Goal: Task Accomplishment & Management: Use online tool/utility

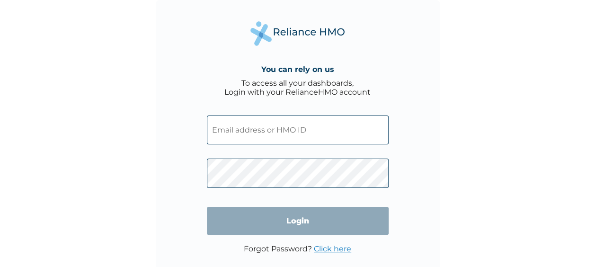
click at [308, 129] on input "text" at bounding box center [298, 129] width 182 height 29
type input "BGM/10036/A"
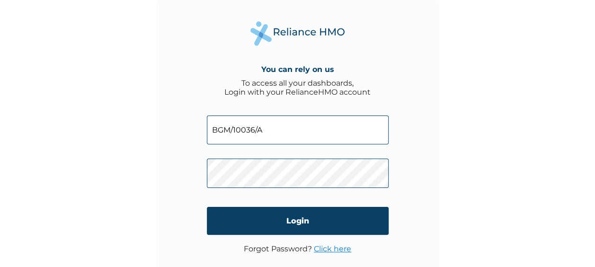
click at [330, 223] on input "Login" at bounding box center [298, 221] width 182 height 28
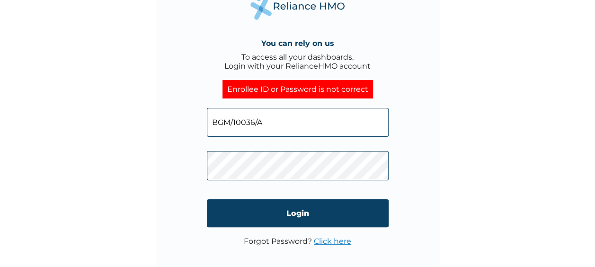
scroll to position [17, 0]
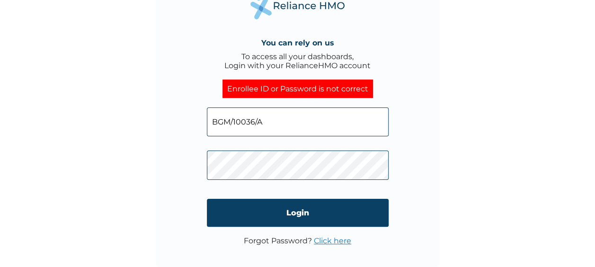
click at [341, 241] on link "Click here" at bounding box center [332, 240] width 37 height 9
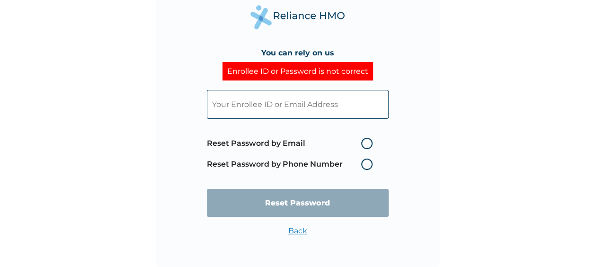
click at [364, 164] on label "Reset Password by Phone Number" at bounding box center [292, 163] width 170 height 11
click at [367, 165] on label "Reset Password by Phone Number" at bounding box center [292, 163] width 170 height 11
click at [275, 102] on input "text" at bounding box center [298, 104] width 182 height 29
type input "chibuzasomba@gmail.com"
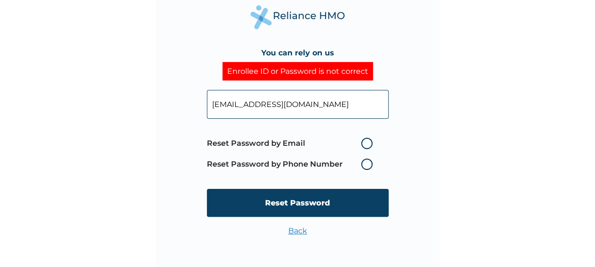
click at [367, 144] on label "Reset Password by Email" at bounding box center [292, 143] width 170 height 11
click at [363, 144] on input "Reset Password by Email" at bounding box center [355, 143] width 15 height 15
radio input "true"
click at [333, 205] on input "Reset Password" at bounding box center [298, 203] width 182 height 28
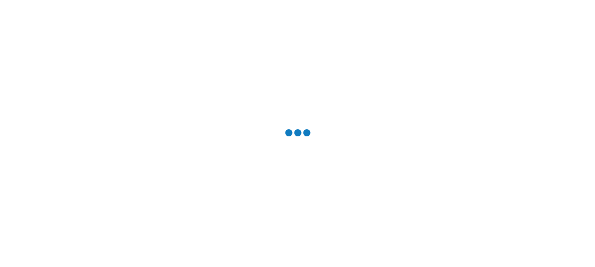
scroll to position [0, 0]
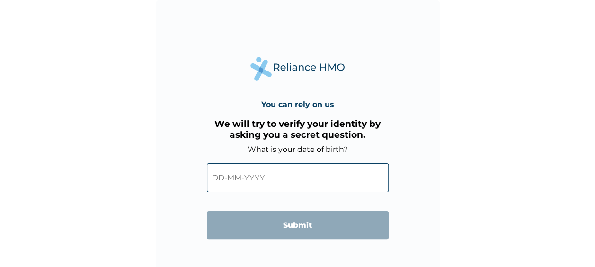
click at [263, 185] on input "text" at bounding box center [298, 177] width 182 height 29
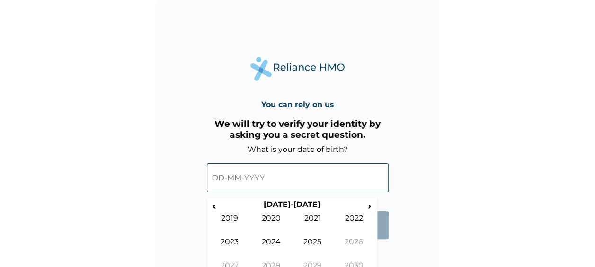
click at [224, 176] on input "text" at bounding box center [298, 177] width 182 height 29
click at [265, 176] on input "text" at bounding box center [298, 177] width 182 height 29
click at [213, 205] on span "‹" at bounding box center [214, 206] width 10 height 12
click at [215, 206] on span "‹" at bounding box center [214, 206] width 10 height 12
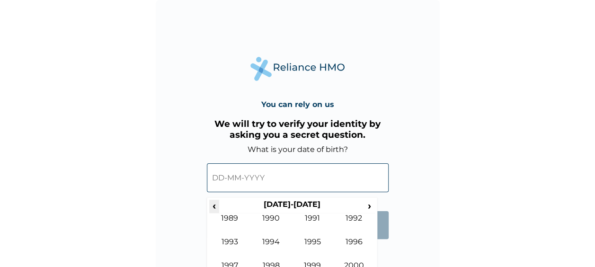
click at [215, 204] on span "‹" at bounding box center [214, 206] width 10 height 12
click at [211, 202] on span "‹" at bounding box center [214, 206] width 10 height 12
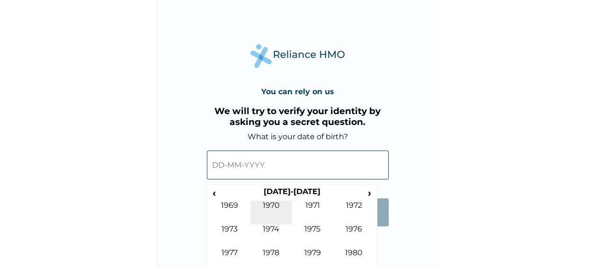
scroll to position [19, 0]
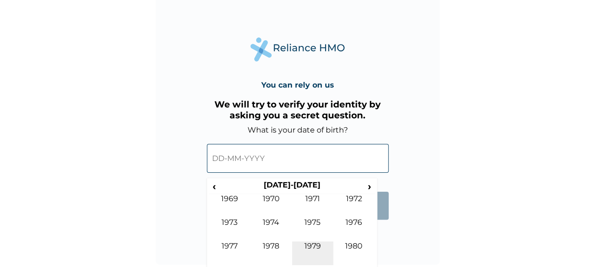
click at [318, 244] on td "1979" at bounding box center [313, 253] width 42 height 24
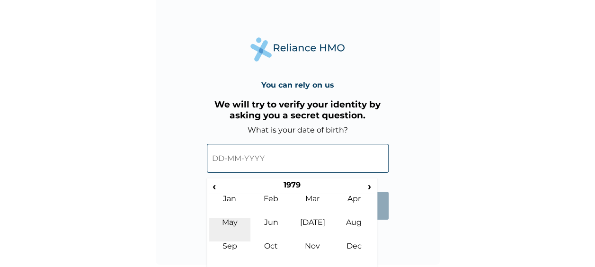
click at [236, 223] on td "May" at bounding box center [230, 230] width 42 height 24
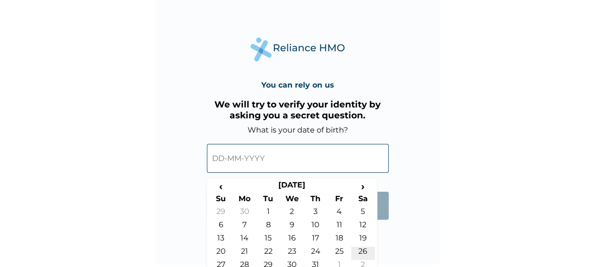
click at [364, 248] on td "26" at bounding box center [363, 252] width 24 height 13
type input "26-05-1979"
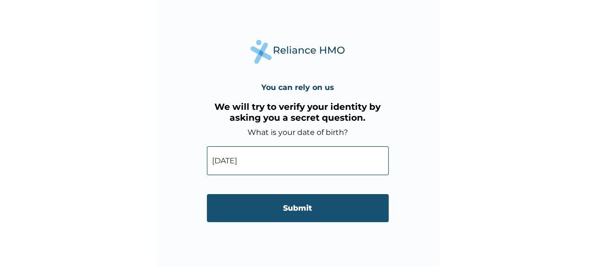
click at [302, 209] on input "Submit" at bounding box center [298, 208] width 182 height 28
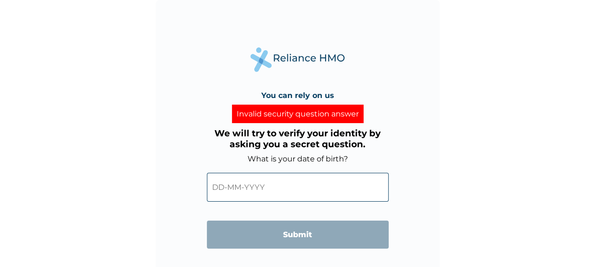
click at [265, 187] on input "text" at bounding box center [298, 187] width 182 height 29
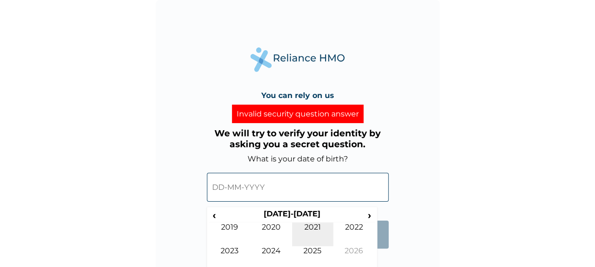
scroll to position [29, 0]
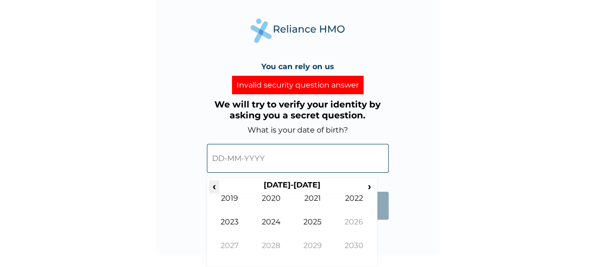
click at [217, 185] on span "‹" at bounding box center [214, 186] width 10 height 12
click at [215, 185] on span "‹" at bounding box center [214, 186] width 10 height 12
click at [230, 218] on td "1983" at bounding box center [230, 229] width 42 height 24
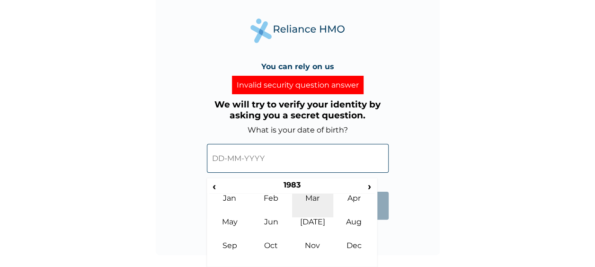
click at [311, 200] on td "Mar" at bounding box center [313, 205] width 42 height 24
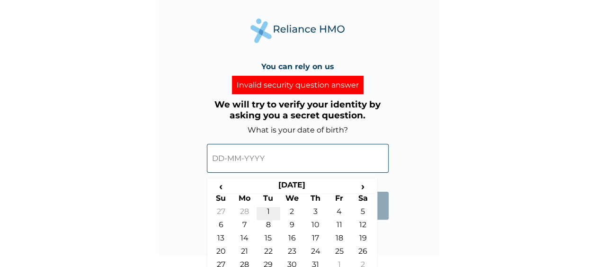
click at [269, 208] on td "1" at bounding box center [268, 213] width 24 height 13
type input "01-03-1983"
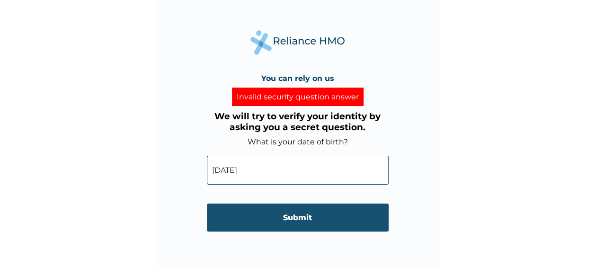
scroll to position [17, 0]
click at [286, 219] on input "Submit" at bounding box center [298, 217] width 182 height 28
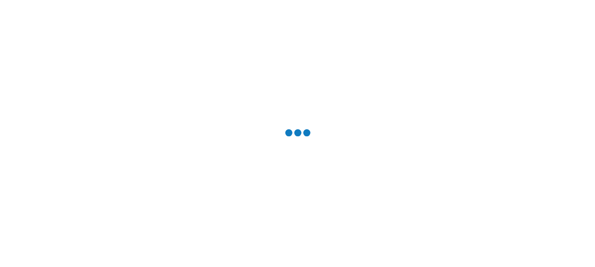
scroll to position [0, 0]
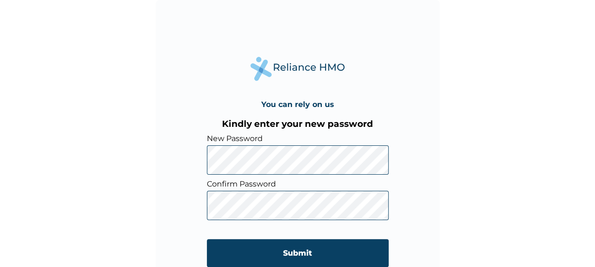
scroll to position [17, 0]
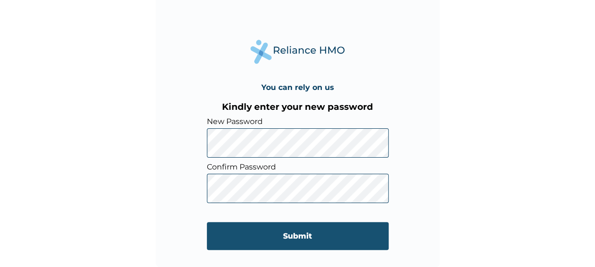
click at [277, 242] on input "Submit" at bounding box center [298, 236] width 182 height 28
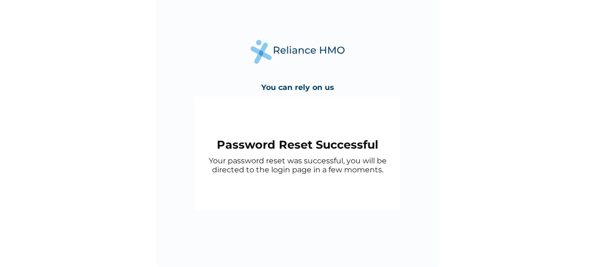
scroll to position [0, 0]
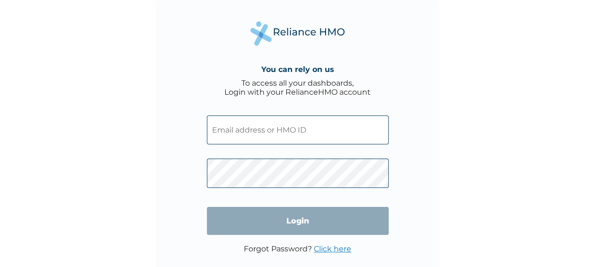
click at [305, 128] on input "text" at bounding box center [298, 129] width 182 height 29
type input "BGM/10036/A"
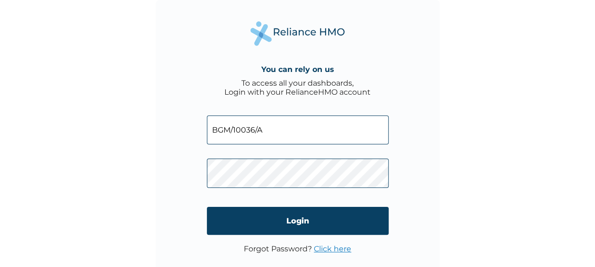
click at [327, 216] on input "Login" at bounding box center [298, 221] width 182 height 28
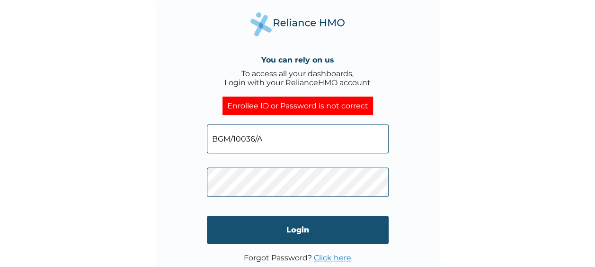
click at [305, 232] on input "Login" at bounding box center [298, 230] width 182 height 28
click at [262, 241] on input "Login" at bounding box center [298, 230] width 182 height 28
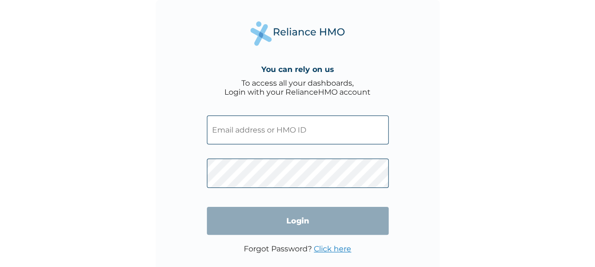
click at [307, 127] on input "text" at bounding box center [298, 129] width 182 height 29
type input "BGM/10036/A"
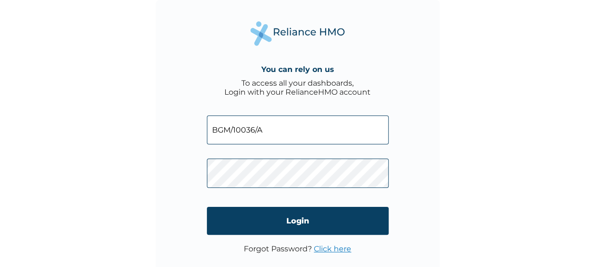
click at [321, 222] on input "Login" at bounding box center [298, 221] width 182 height 28
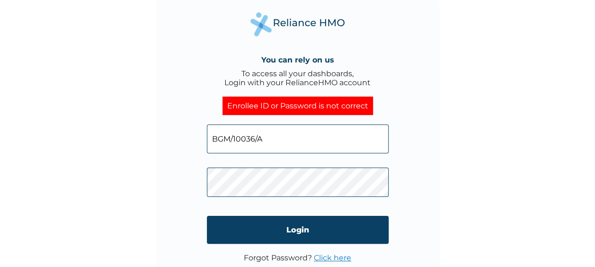
click at [330, 259] on link "Click here" at bounding box center [332, 257] width 37 height 9
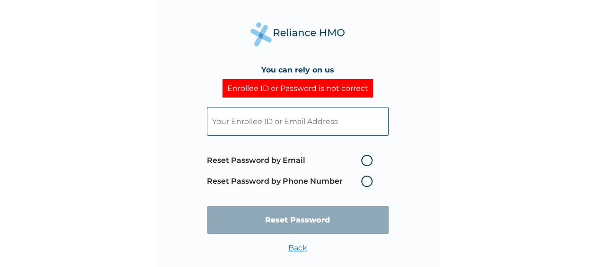
click at [310, 121] on input "text" at bounding box center [298, 121] width 182 height 29
type input "chibuzasomba@gmail.com"
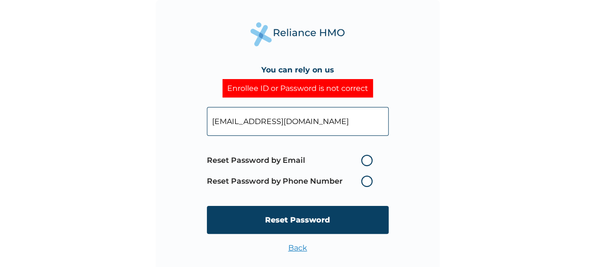
click at [366, 179] on label "Reset Password by Phone Number" at bounding box center [292, 180] width 170 height 11
click at [364, 175] on span "Reset Password by Email Reset Password by Phone Number" at bounding box center [292, 171] width 170 height 42
click at [366, 182] on label "Reset Password by Phone Number" at bounding box center [292, 180] width 170 height 11
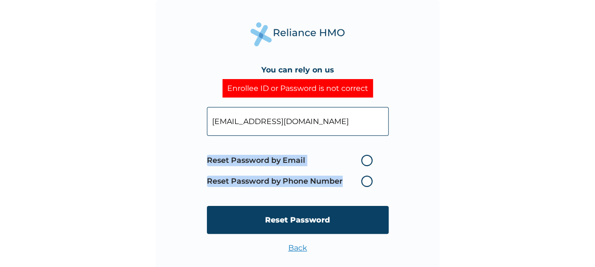
click at [366, 181] on label "Reset Password by Phone Number" at bounding box center [292, 180] width 170 height 11
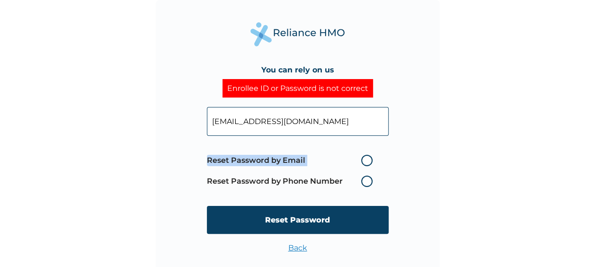
click at [366, 181] on label "Reset Password by Phone Number" at bounding box center [292, 180] width 170 height 11
click at [366, 160] on label "Reset Password by Email" at bounding box center [292, 160] width 170 height 11
click at [363, 160] on input "Reset Password by Email" at bounding box center [355, 160] width 15 height 15
radio input "true"
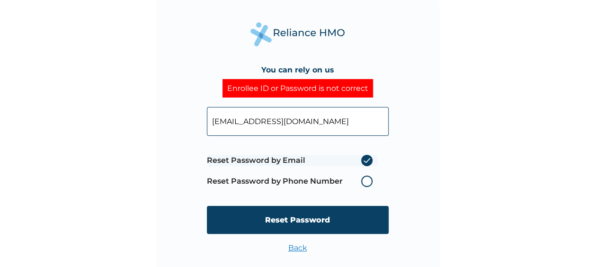
click at [322, 123] on input "chibuzasomba@gmail.com" at bounding box center [298, 121] width 182 height 29
drag, startPoint x: 419, startPoint y: 192, endPoint x: 412, endPoint y: 190, distance: 7.2
click at [419, 191] on div "You can rely on us Enrollee ID or Password is not correct chibuzasomba@gmail.co…" at bounding box center [298, 142] width 284 height 284
click at [368, 180] on label "Reset Password by Phone Number" at bounding box center [292, 180] width 170 height 11
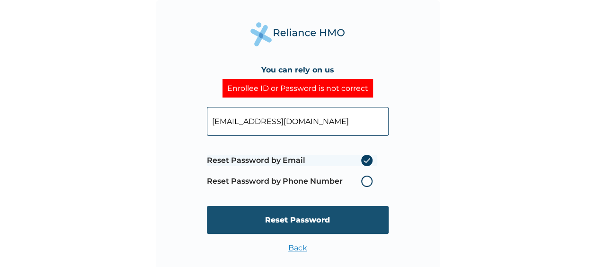
click at [370, 221] on input "Reset Password" at bounding box center [298, 220] width 182 height 28
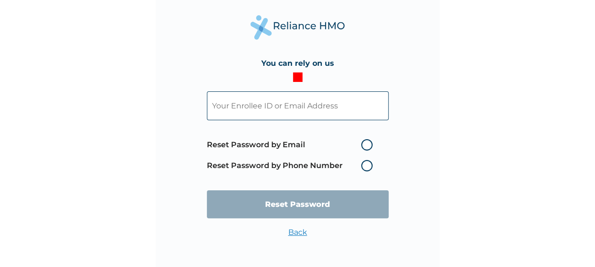
scroll to position [17, 0]
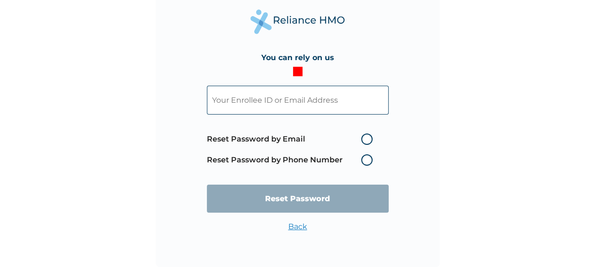
click at [368, 138] on label "Reset Password by Email" at bounding box center [292, 138] width 170 height 11
click at [363, 138] on input "Reset Password by Email" at bounding box center [355, 138] width 15 height 15
radio input "true"
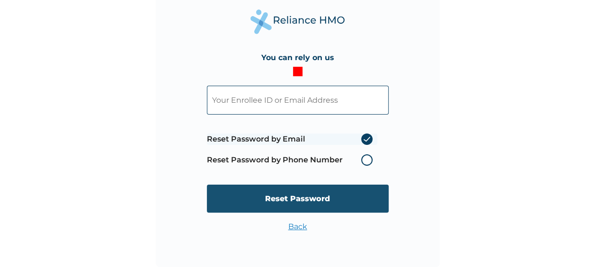
click at [323, 199] on input "Reset Password" at bounding box center [298, 198] width 182 height 28
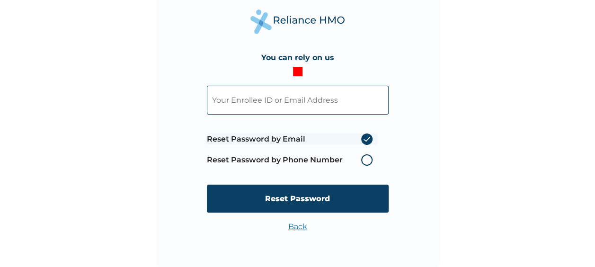
click at [242, 98] on input "text" at bounding box center [298, 100] width 182 height 29
type input "chibuzasomba@gmail.com"
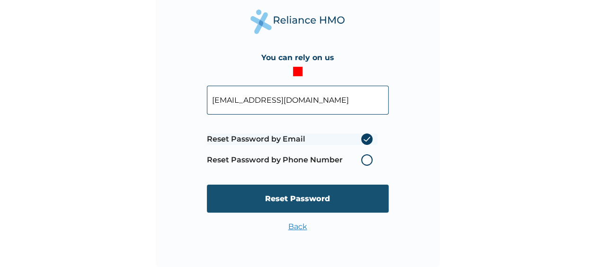
click at [302, 196] on input "Reset Password" at bounding box center [298, 198] width 182 height 28
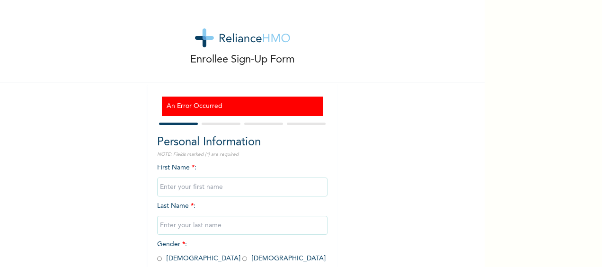
click at [196, 184] on input "text" at bounding box center [242, 186] width 170 height 19
type input "Chibuzo"
type input "Onwuasomba"
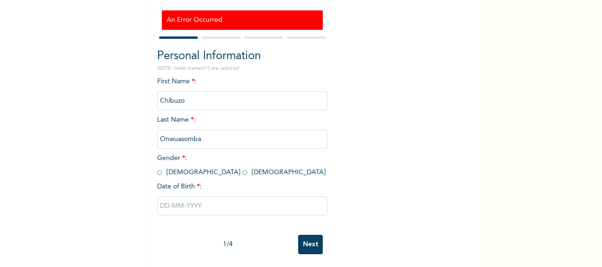
scroll to position [96, 0]
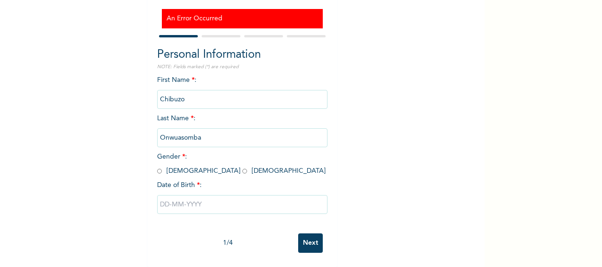
click at [314, 238] on input "Next" at bounding box center [310, 242] width 25 height 19
click at [299, 180] on div "Date of Birth * :" at bounding box center [242, 185] width 170 height 10
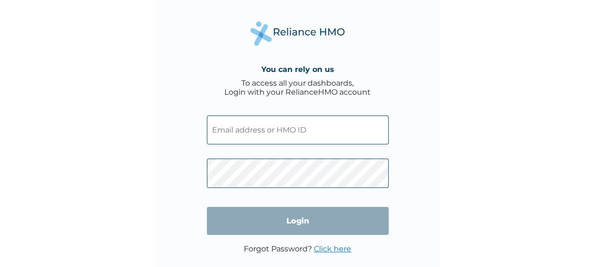
click at [305, 133] on input "text" at bounding box center [298, 129] width 182 height 29
type input "chibuzasomba@gmail.com"
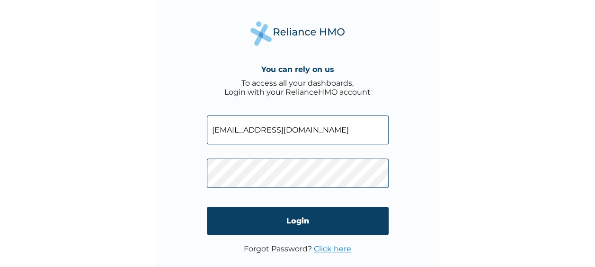
click at [309, 229] on input "Login" at bounding box center [298, 221] width 182 height 28
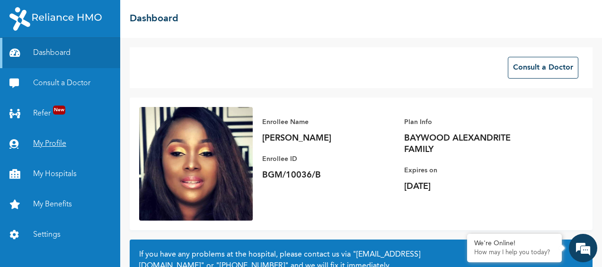
click at [47, 140] on link "My Profile" at bounding box center [60, 144] width 120 height 30
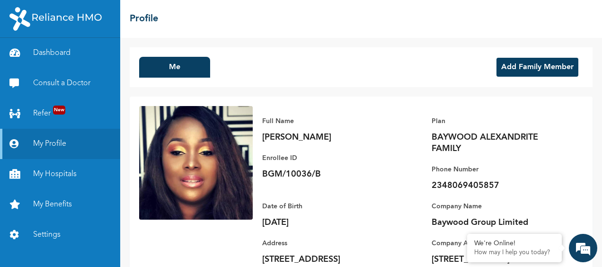
click at [530, 65] on button "Add Family Member" at bounding box center [537, 67] width 82 height 19
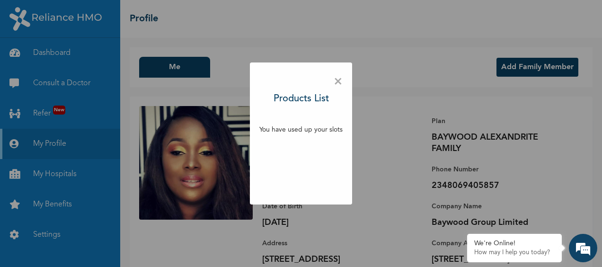
click at [339, 82] on span "×" at bounding box center [337, 82] width 9 height 20
click at [339, 82] on div "Me Add Family Member" at bounding box center [361, 67] width 463 height 40
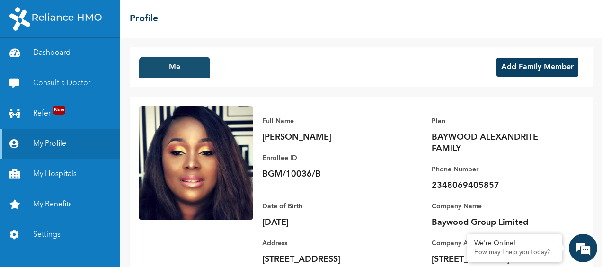
click at [184, 65] on button "Me" at bounding box center [174, 67] width 71 height 21
click at [170, 70] on button "Me" at bounding box center [174, 67] width 71 height 21
click at [193, 71] on button "Me" at bounding box center [174, 67] width 71 height 21
click at [71, 83] on link "Consult a Doctor" at bounding box center [60, 83] width 120 height 30
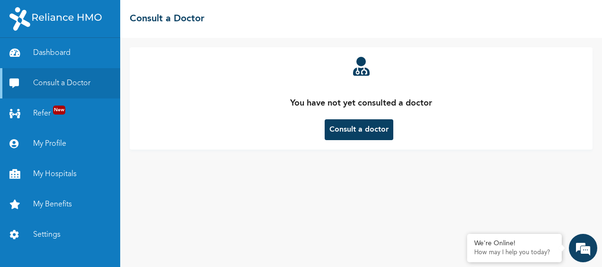
click at [353, 130] on button "Consult a doctor" at bounding box center [358, 129] width 69 height 21
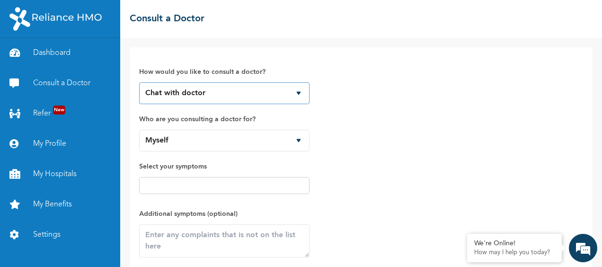
click at [298, 91] on select "Chat with doctor Phone Call" at bounding box center [224, 93] width 170 height 22
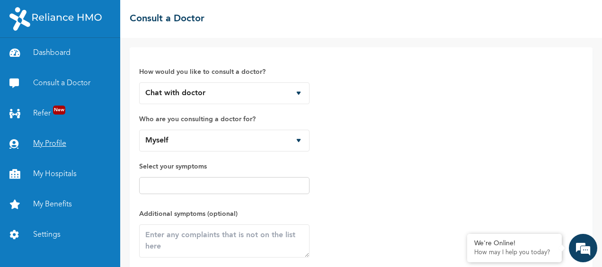
click at [48, 149] on link "My Profile" at bounding box center [60, 144] width 120 height 30
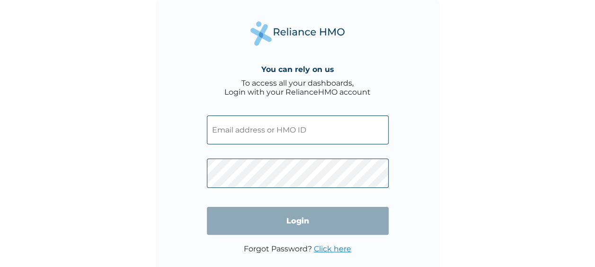
click at [298, 135] on input "text" at bounding box center [298, 129] width 182 height 29
type input "BGM/10036/A"
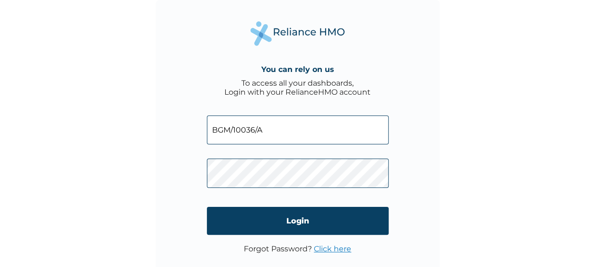
click at [328, 248] on link "Click here" at bounding box center [332, 248] width 37 height 9
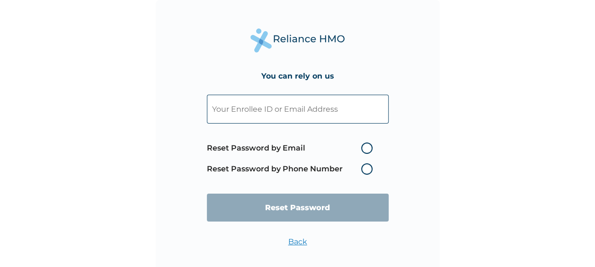
click at [287, 111] on input "text" at bounding box center [298, 109] width 182 height 29
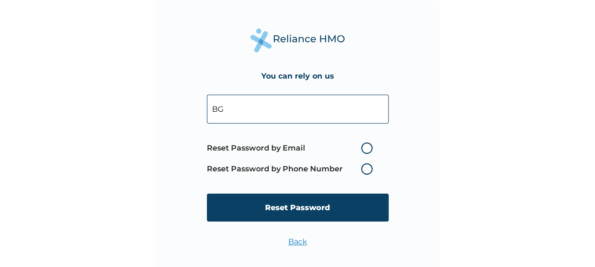
type input "BGM/10036/A"
click at [364, 168] on label "Reset Password by Phone Number" at bounding box center [292, 168] width 170 height 11
click at [364, 169] on label "Reset Password by Phone Number" at bounding box center [292, 168] width 170 height 11
click at [366, 150] on label "Reset Password by Email" at bounding box center [292, 147] width 170 height 11
click at [363, 150] on input "Reset Password by Email" at bounding box center [355, 147] width 15 height 15
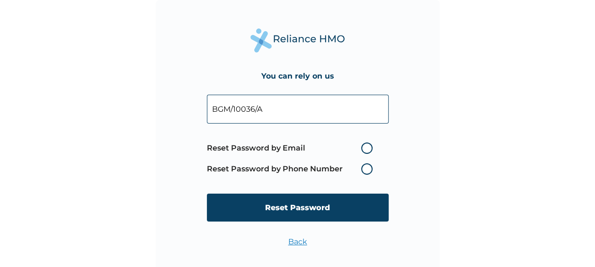
radio input "true"
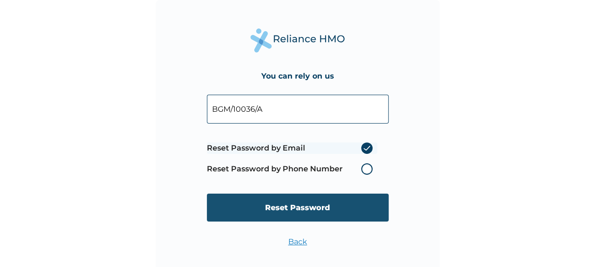
click at [331, 207] on input "Reset Password" at bounding box center [298, 207] width 182 height 28
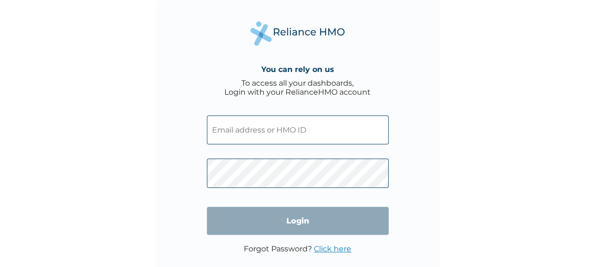
click at [300, 126] on input "text" at bounding box center [298, 129] width 182 height 29
type input "BGM/10036/A"
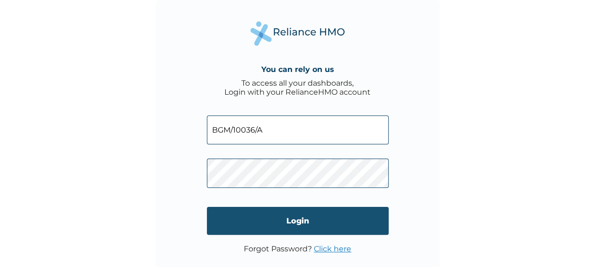
click at [325, 218] on input "Login" at bounding box center [298, 221] width 182 height 28
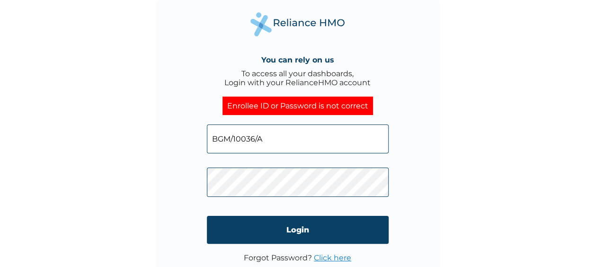
click at [75, 192] on div "You can rely on us To access all your dashboards, Login with your RelianceHMO a…" at bounding box center [297, 133] width 595 height 267
click at [265, 227] on input "Login" at bounding box center [298, 230] width 182 height 28
click at [327, 255] on link "Click here" at bounding box center [332, 257] width 37 height 9
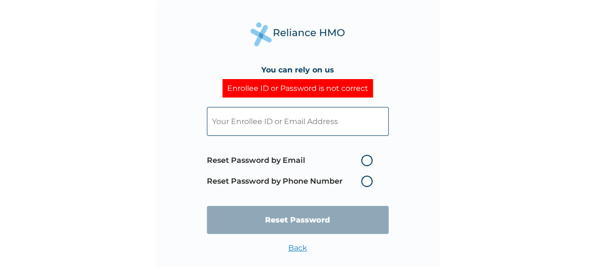
click at [303, 115] on input "text" at bounding box center [298, 121] width 182 height 29
click at [301, 118] on input "text" at bounding box center [298, 121] width 182 height 29
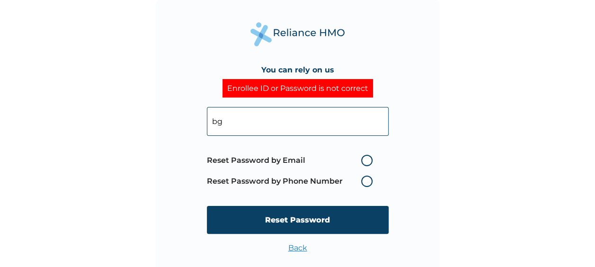
type input "BGM/10036/A"
click at [367, 161] on label "Reset Password by Email" at bounding box center [292, 160] width 170 height 11
click at [363, 161] on input "Reset Password by Email" at bounding box center [355, 160] width 15 height 15
radio input "true"
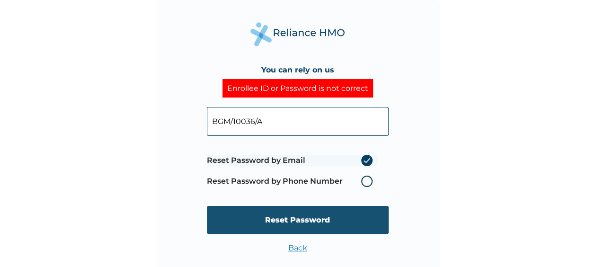
click at [356, 224] on input "Reset Password" at bounding box center [298, 220] width 182 height 28
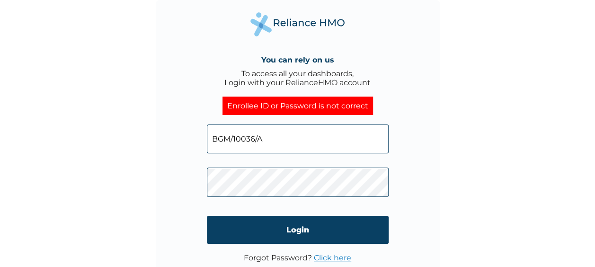
click at [251, 135] on input "BGM/10036/A" at bounding box center [298, 138] width 182 height 29
click at [141, 182] on div "You can rely on us To access all your dashboards, Login with your RelianceHMO a…" at bounding box center [297, 133] width 595 height 267
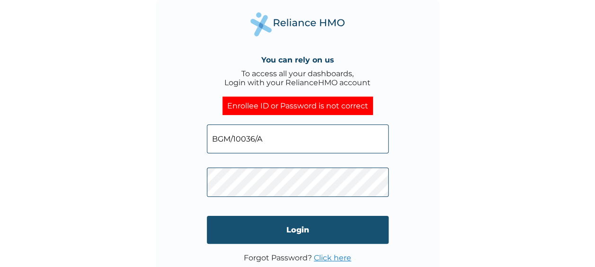
click at [300, 231] on input "Login" at bounding box center [298, 230] width 182 height 28
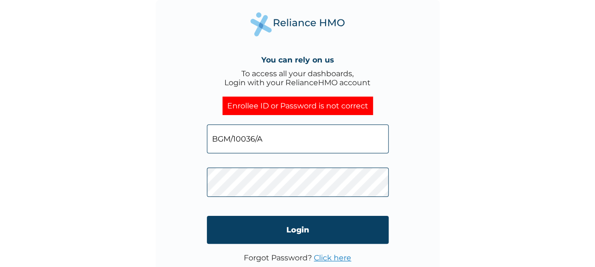
drag, startPoint x: 267, startPoint y: 140, endPoint x: 181, endPoint y: 149, distance: 86.6
click at [181, 149] on div "You can rely on us To access all your dashboards, Login with your RelianceHMO a…" at bounding box center [298, 142] width 284 height 284
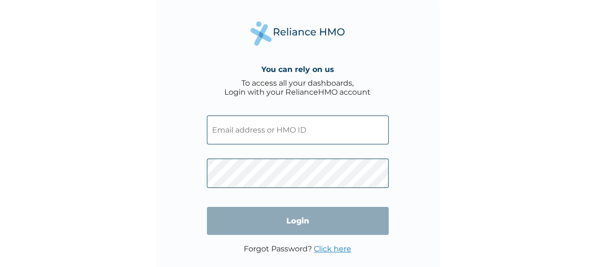
type input "BGM/10036/A"
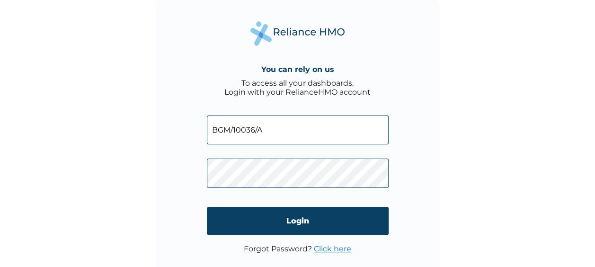
drag, startPoint x: 315, startPoint y: 246, endPoint x: 311, endPoint y: 242, distance: 5.4
click at [315, 246] on link "Click here" at bounding box center [332, 248] width 37 height 9
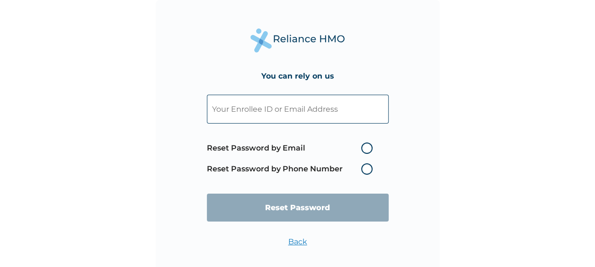
click at [367, 148] on label "Reset Password by Email" at bounding box center [292, 147] width 170 height 11
click at [363, 148] on input "Reset Password by Email" at bounding box center [355, 147] width 15 height 15
radio input "true"
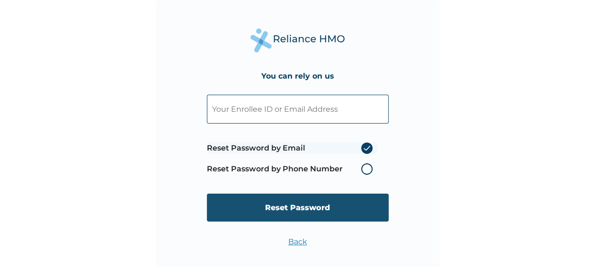
click at [324, 216] on input "Reset Password" at bounding box center [298, 207] width 182 height 28
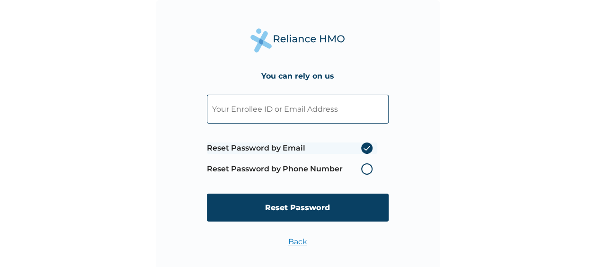
click at [285, 114] on input "text" at bounding box center [298, 109] width 182 height 29
click at [282, 114] on input "text" at bounding box center [298, 109] width 182 height 29
click at [439, 171] on div "You can rely on us BGM Reset Password by Email Reset Password by Phone Number R…" at bounding box center [298, 142] width 284 height 284
click at [236, 108] on input "BGM" at bounding box center [298, 109] width 182 height 29
type input "BGM/10036/A"
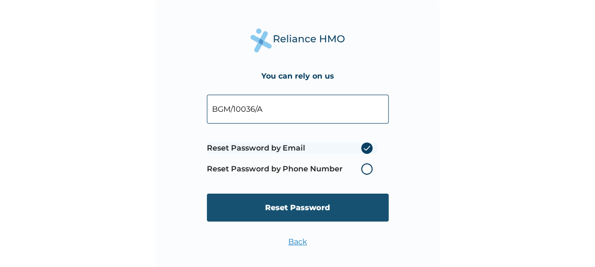
click at [298, 214] on input "Reset Password" at bounding box center [298, 207] width 182 height 28
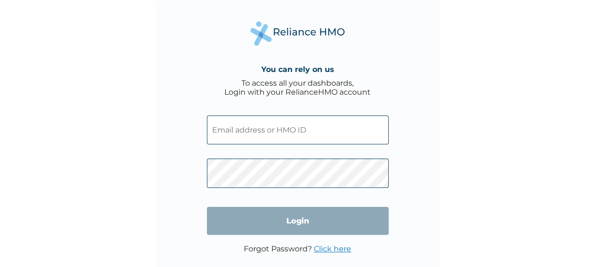
click at [304, 130] on input "text" at bounding box center [298, 129] width 182 height 29
type input "BGM/10036/A"
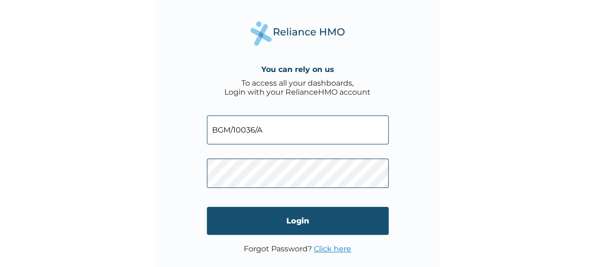
click at [333, 223] on input "Login" at bounding box center [298, 221] width 182 height 28
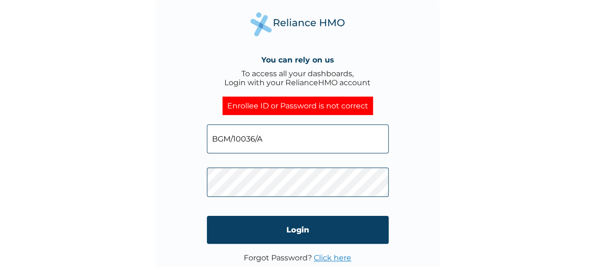
click at [15, 245] on div "You can rely on us To access all your dashboards, Login with your RelianceHMO a…" at bounding box center [297, 133] width 595 height 267
click at [337, 258] on link "Click here" at bounding box center [332, 257] width 37 height 9
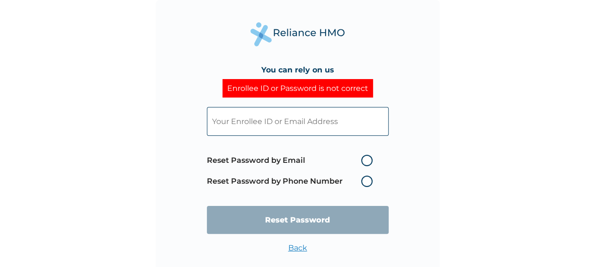
click at [366, 162] on label "Reset Password by Email" at bounding box center [292, 160] width 170 height 11
click at [363, 162] on input "Reset Password by Email" at bounding box center [355, 160] width 15 height 15
radio input "true"
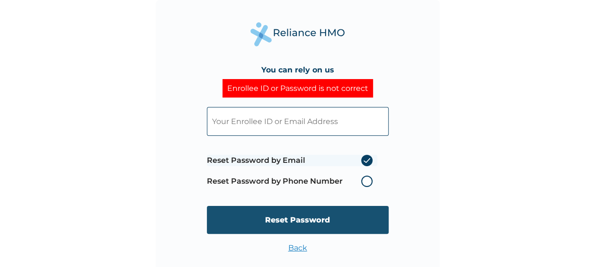
click at [344, 223] on input "Reset Password" at bounding box center [298, 220] width 182 height 28
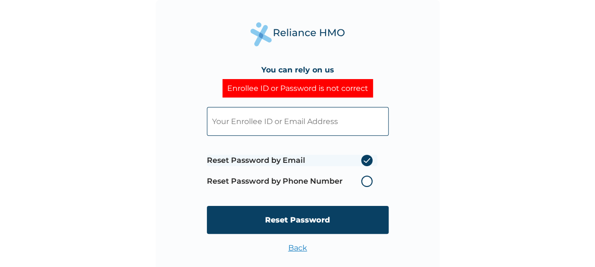
click at [302, 120] on input "text" at bounding box center [298, 121] width 182 height 29
type input "chibuzo@baywoodgrp.com"
click at [301, 221] on input "Reset Password" at bounding box center [298, 220] width 182 height 28
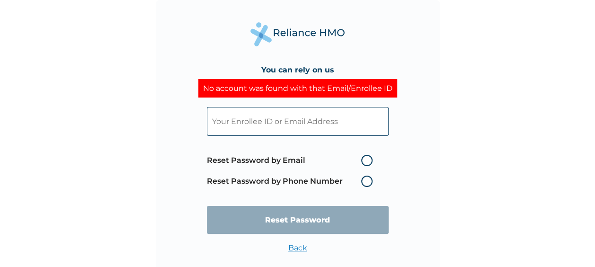
click at [347, 126] on input "text" at bounding box center [298, 121] width 182 height 29
type input "chibuzasomba@gmail.com"
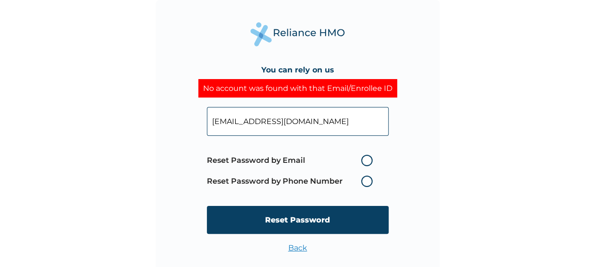
click at [363, 159] on label "Reset Password by Email" at bounding box center [292, 160] width 170 height 11
click at [363, 159] on input "Reset Password by Email" at bounding box center [355, 160] width 15 height 15
radio input "true"
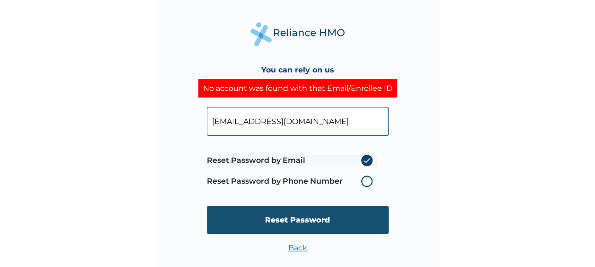
click at [348, 224] on input "Reset Password" at bounding box center [298, 220] width 182 height 28
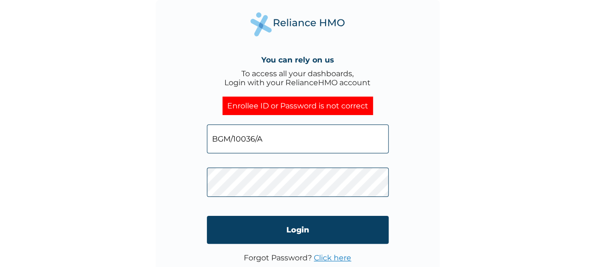
click at [296, 231] on input "Login" at bounding box center [298, 230] width 182 height 28
click at [339, 257] on link "Click here" at bounding box center [332, 257] width 37 height 9
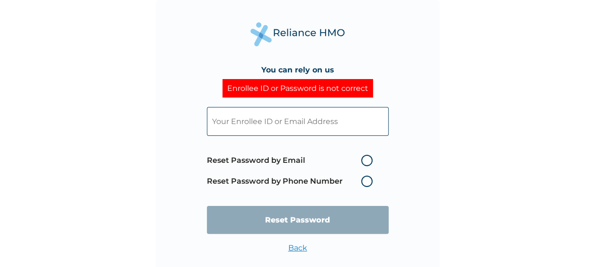
click at [300, 123] on input "text" at bounding box center [298, 121] width 182 height 29
type input "[EMAIL_ADDRESS][DOMAIN_NAME]"
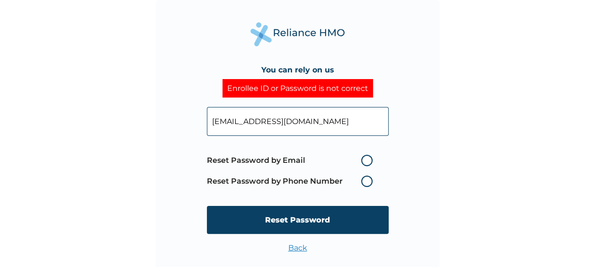
click at [370, 155] on label "Reset Password by Email" at bounding box center [292, 160] width 170 height 11
click at [363, 155] on input "Reset Password by Email" at bounding box center [355, 160] width 15 height 15
radio input "true"
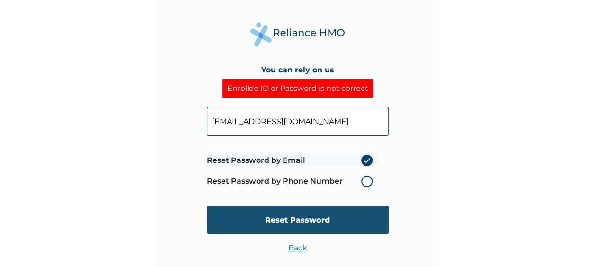
click at [330, 222] on input "Reset Password" at bounding box center [298, 220] width 182 height 28
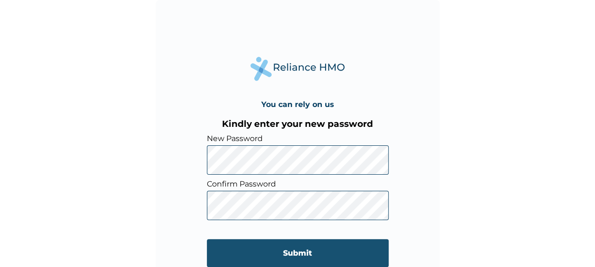
click at [340, 245] on input "Submit" at bounding box center [298, 253] width 182 height 28
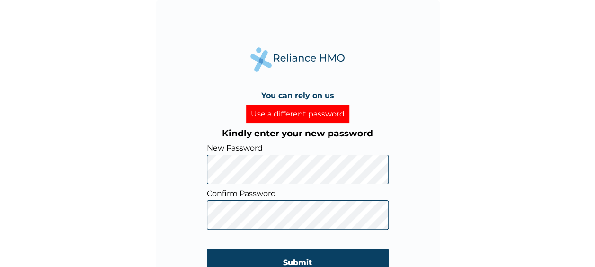
scroll to position [19, 0]
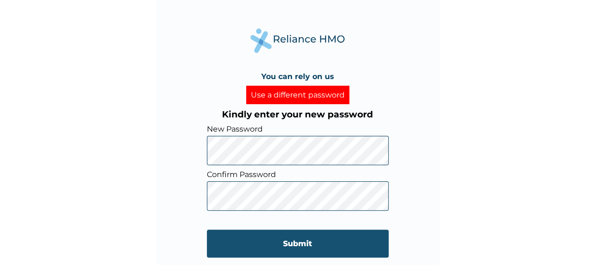
click at [282, 243] on input "Submit" at bounding box center [298, 243] width 182 height 28
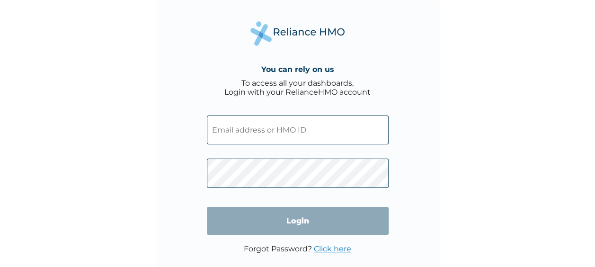
click at [268, 128] on input "text" at bounding box center [298, 129] width 182 height 29
type input "[EMAIL_ADDRESS][DOMAIN_NAME]"
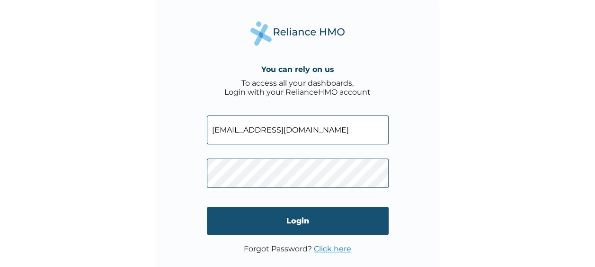
click at [338, 216] on input "Login" at bounding box center [298, 221] width 182 height 28
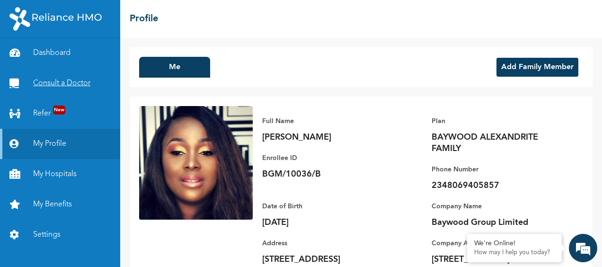
click at [53, 80] on link "Consult a Doctor" at bounding box center [60, 83] width 120 height 30
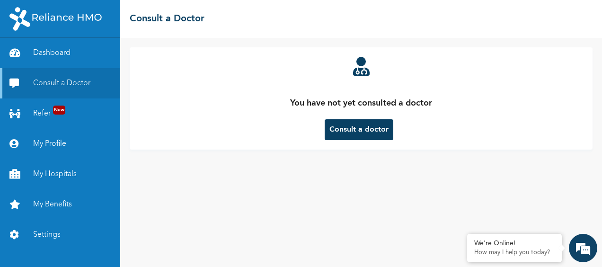
click at [352, 129] on button "Consult a doctor" at bounding box center [358, 129] width 69 height 21
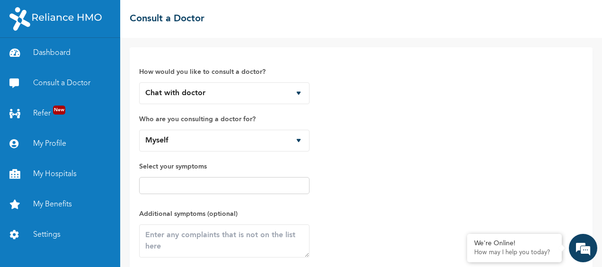
click at [265, 184] on input "text" at bounding box center [224, 185] width 165 height 11
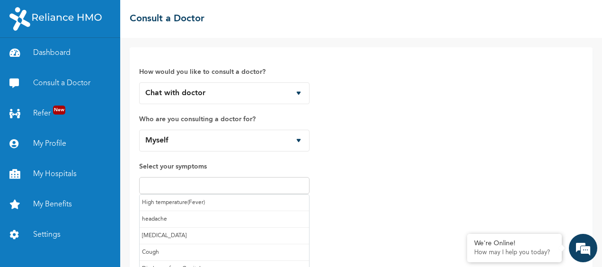
click at [265, 184] on input "text" at bounding box center [224, 185] width 165 height 11
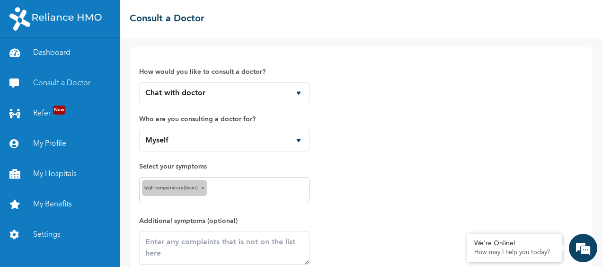
click at [230, 182] on div "High temperature(Fever) ×" at bounding box center [224, 189] width 170 height 24
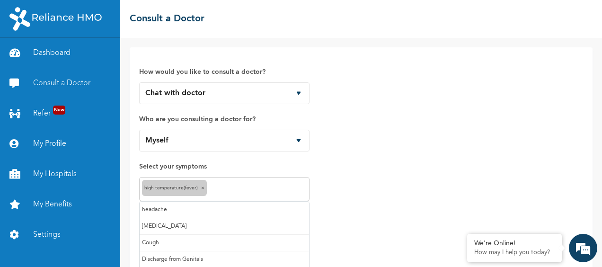
click at [227, 188] on input "text" at bounding box center [257, 189] width 97 height 11
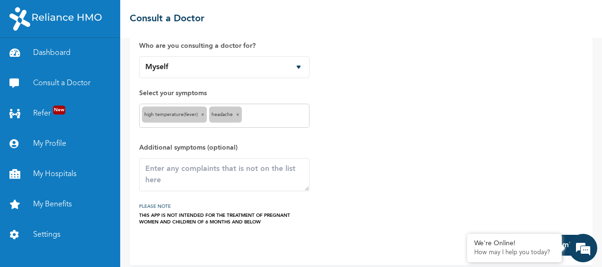
scroll to position [79, 0]
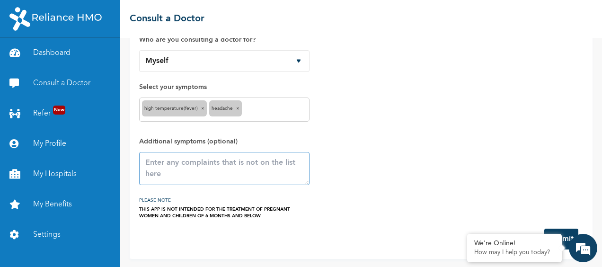
click at [176, 164] on textarea at bounding box center [224, 168] width 170 height 33
type textarea "body pains"
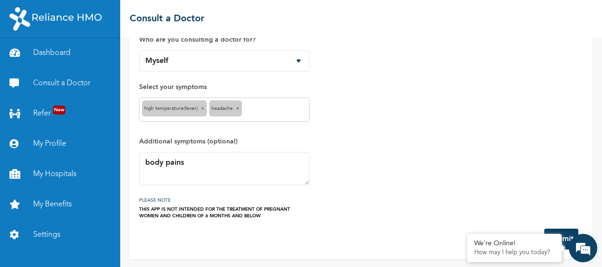
click at [566, 234] on button "Submit" at bounding box center [561, 238] width 34 height 21
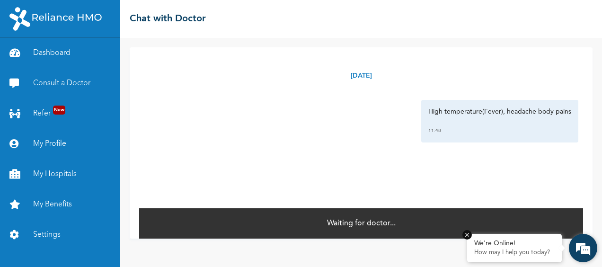
click at [518, 249] on p "How may I help you today?" at bounding box center [514, 253] width 80 height 8
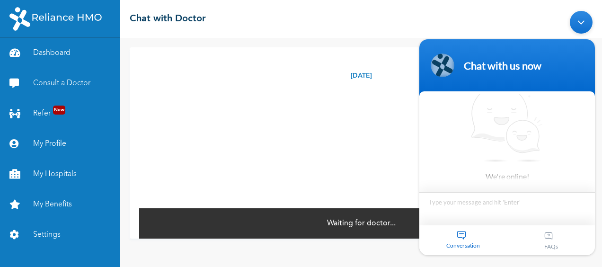
scroll to position [4, 0]
type textarea "hello"
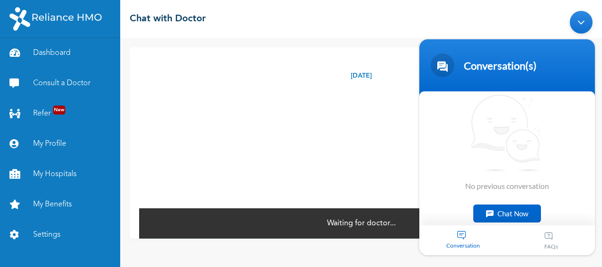
click at [459, 229] on div "Conversation" at bounding box center [463, 240] width 88 height 30
click at [463, 235] on div "Conversation" at bounding box center [463, 240] width 88 height 30
click at [512, 210] on div "Chat Now" at bounding box center [507, 213] width 68 height 18
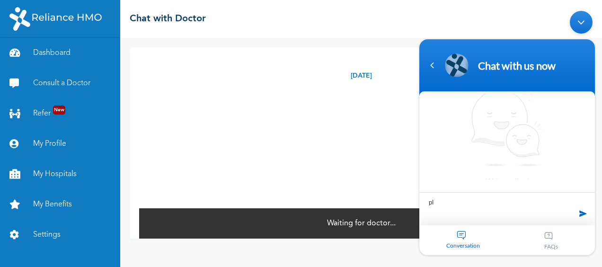
type textarea "p"
type textarea "good morning"
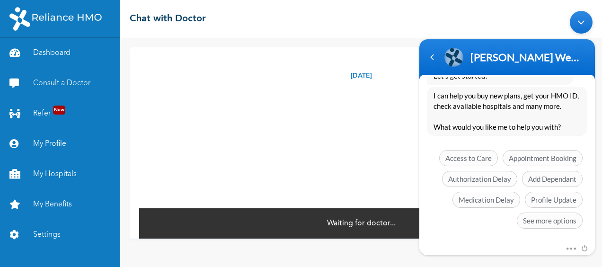
scroll to position [265, 0]
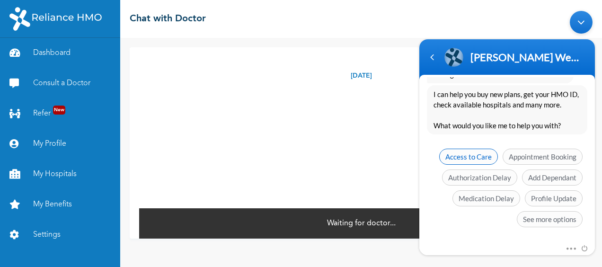
click at [465, 156] on span "Access to Care" at bounding box center [468, 157] width 59 height 16
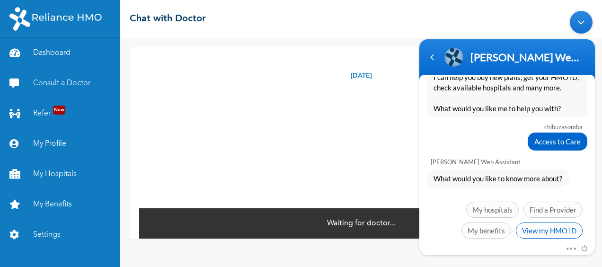
scroll to position [293, 0]
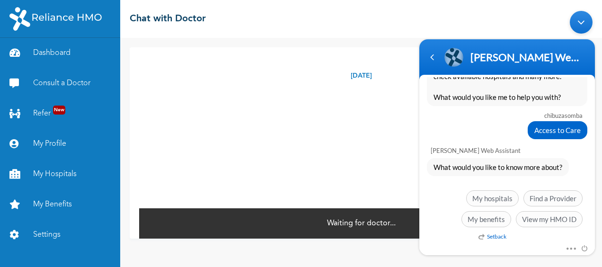
click at [482, 235] on em "Setback" at bounding box center [492, 236] width 28 height 7
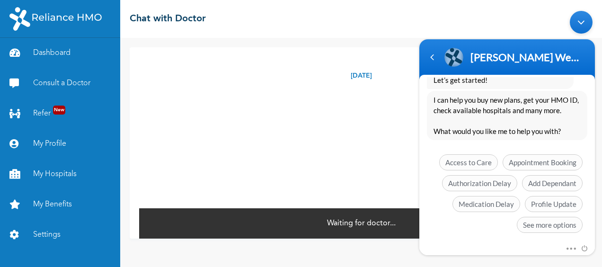
scroll to position [643, 0]
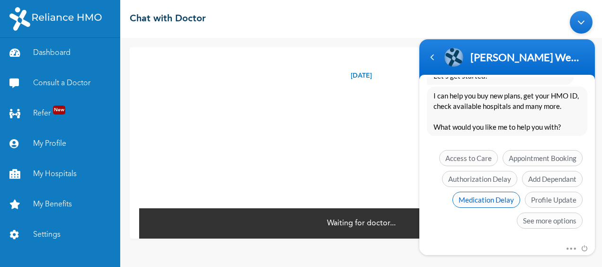
click at [477, 201] on span "Medication Delay" at bounding box center [486, 200] width 68 height 16
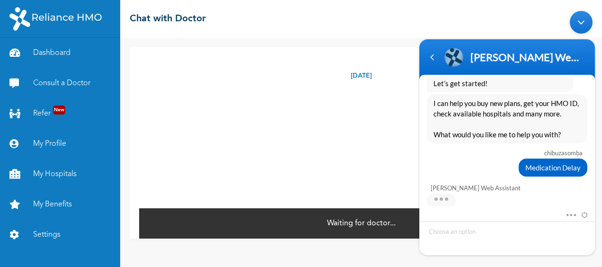
scroll to position [651, 0]
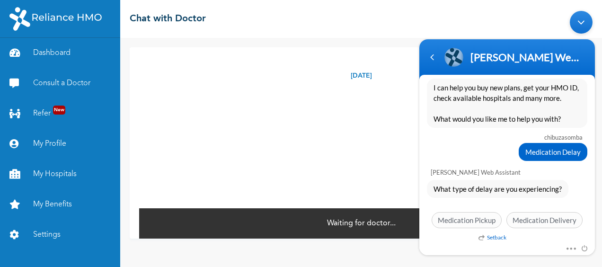
click at [491, 234] on em "Setback" at bounding box center [492, 237] width 28 height 7
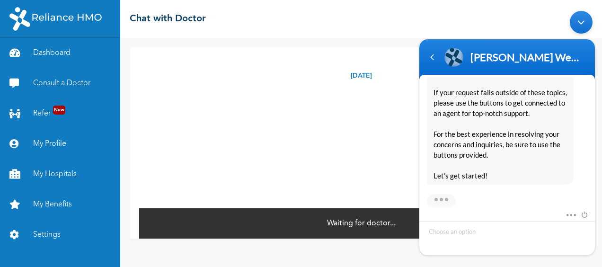
scroll to position [1021, 0]
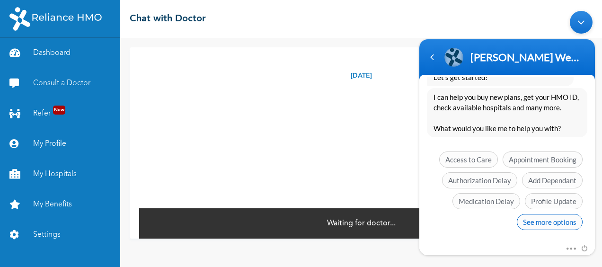
click at [549, 218] on span "See more options" at bounding box center [550, 222] width 66 height 16
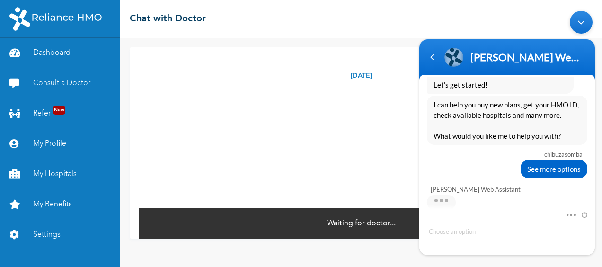
scroll to position [1090, 0]
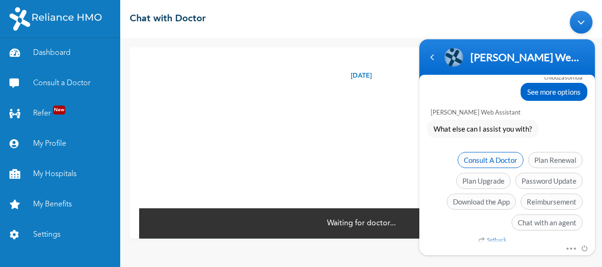
click at [485, 156] on span "Consult A Doctor" at bounding box center [490, 160] width 66 height 16
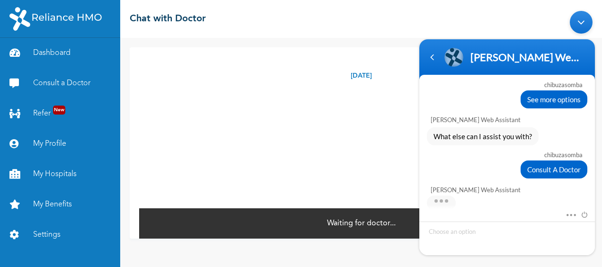
scroll to position [1171, 0]
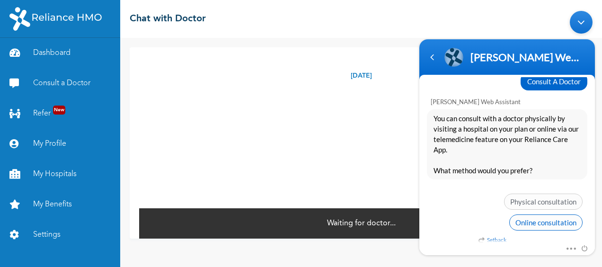
click at [537, 218] on span "Online consultation" at bounding box center [545, 222] width 73 height 16
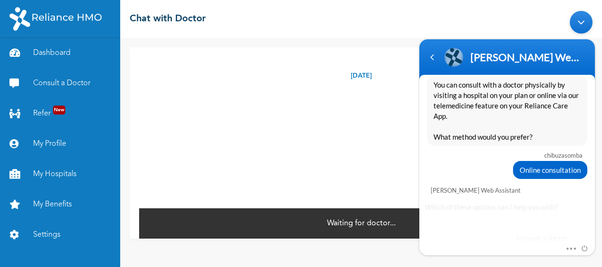
scroll to position [1240, 0]
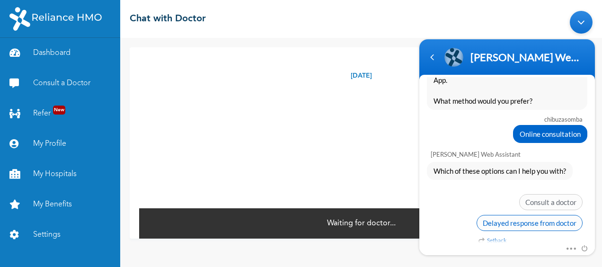
click at [525, 215] on span "Delayed response from doctor" at bounding box center [529, 223] width 106 height 16
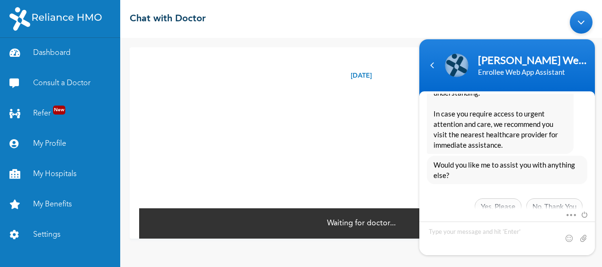
scroll to position [1495, 0]
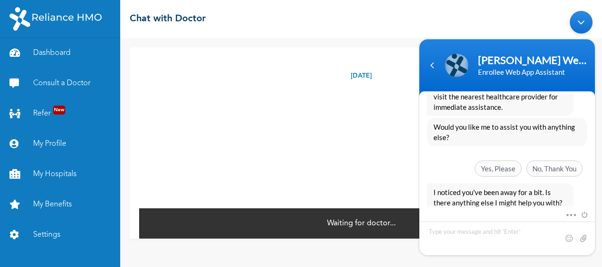
click at [356, 177] on div "[DATE] High temperature(Fever), headache body pains 11:48 *" at bounding box center [361, 127] width 444 height 160
click at [582, 25] on div "Minimize live chat window" at bounding box center [580, 22] width 23 height 23
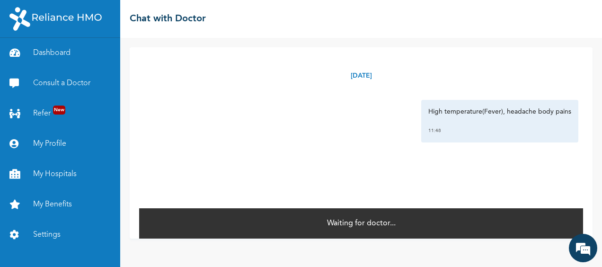
click at [320, 248] on div "[DATE] High temperature(Fever), headache body pains 11:48 * Waiting for doctor.…" at bounding box center [361, 152] width 482 height 229
click at [583, 246] on em at bounding box center [583, 248] width 26 height 26
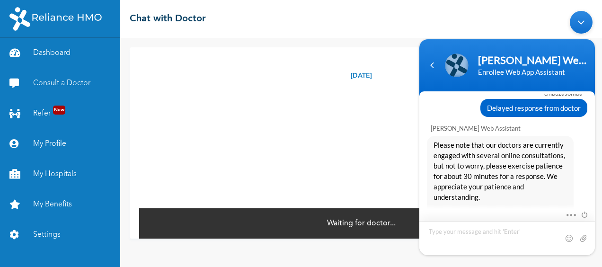
scroll to position [1478, 0]
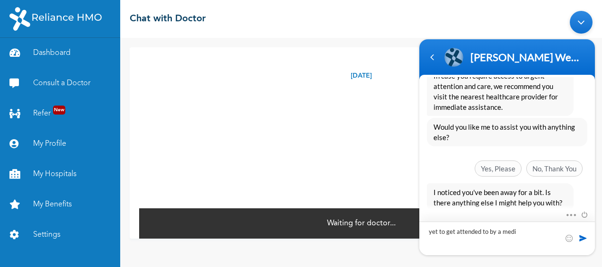
type textarea "yet to get attended to by a medic"
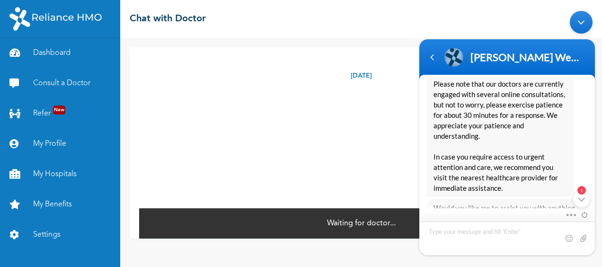
scroll to position [1641, 0]
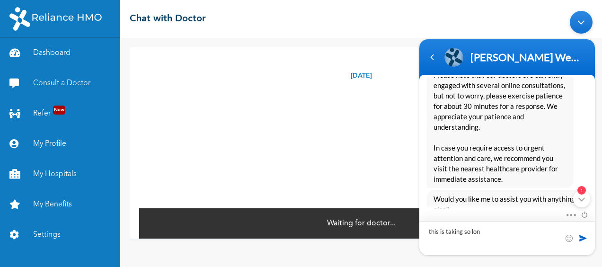
type textarea "this is taking so long"
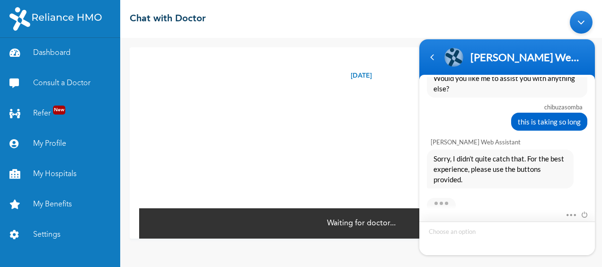
scroll to position [1811, 0]
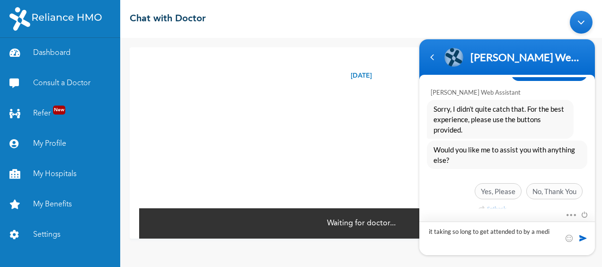
type textarea "it taking so long to get attended to by a medic"
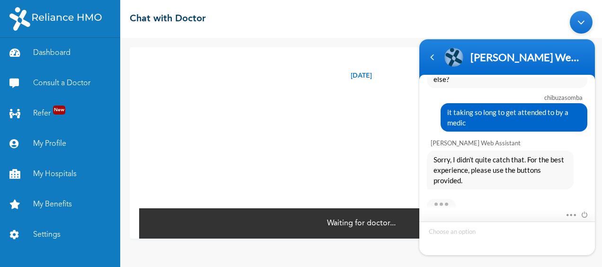
scroll to position [1942, 0]
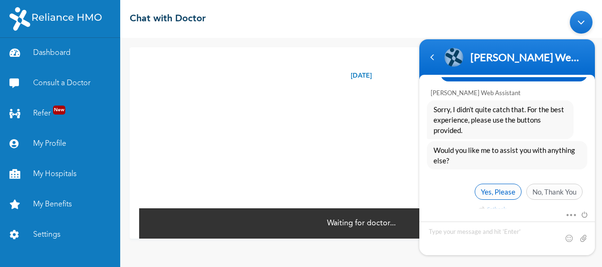
click at [493, 185] on span "Yes, Please" at bounding box center [497, 192] width 47 height 16
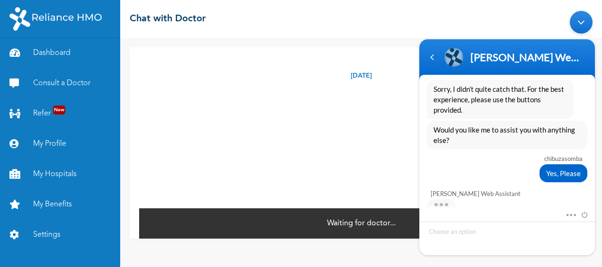
scroll to position [2040, 0]
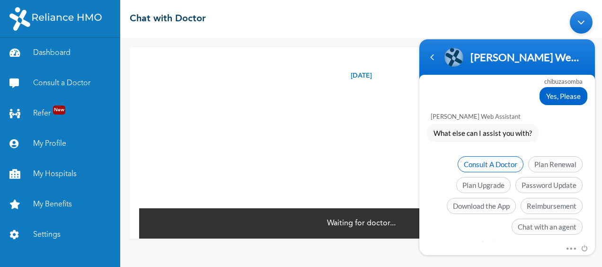
click at [478, 158] on span "Consult A Doctor" at bounding box center [490, 164] width 66 height 16
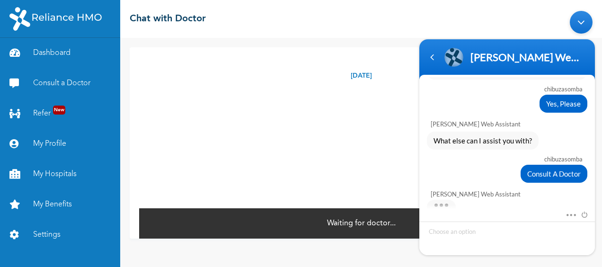
scroll to position [2120, 0]
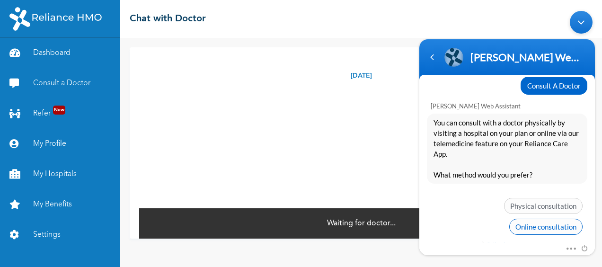
click at [534, 219] on span "Online consultation" at bounding box center [545, 227] width 73 height 16
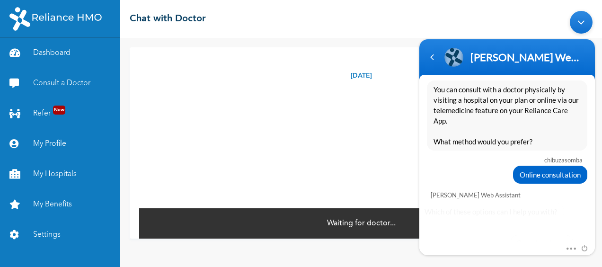
scroll to position [2189, 0]
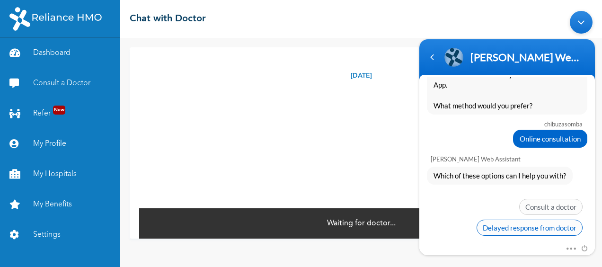
click at [543, 219] on span "Delayed response from doctor" at bounding box center [529, 227] width 106 height 16
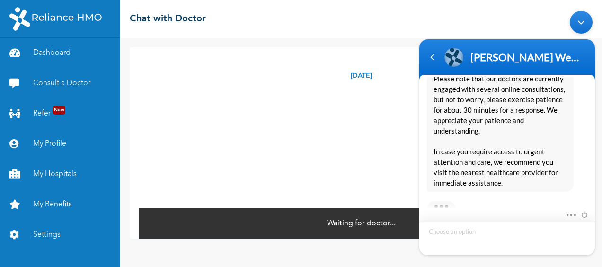
scroll to position [2406, 0]
